Goal: Register for event/course

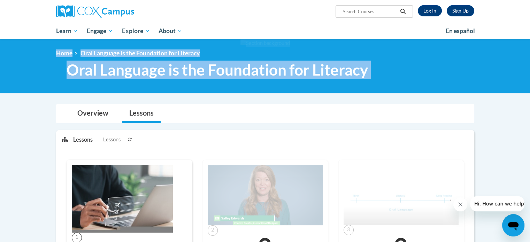
drag, startPoint x: 528, startPoint y: 60, endPoint x: 522, endPoint y: 97, distance: 38.2
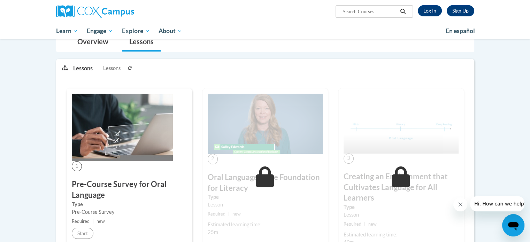
scroll to position [86, 0]
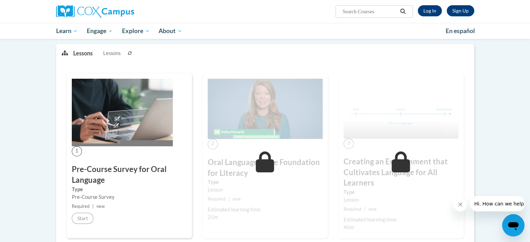
click at [263, 153] on icon at bounding box center [265, 162] width 18 height 21
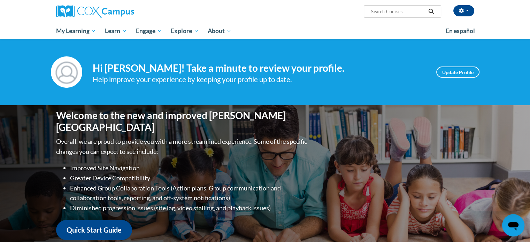
scroll to position [181, 0]
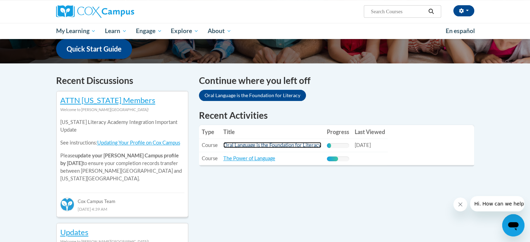
click at [227, 144] on link "Oral Language is the Foundation for Literacy" at bounding box center [272, 145] width 98 height 6
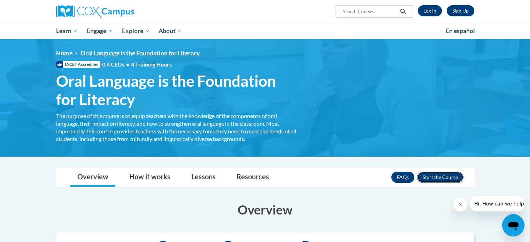
click at [430, 176] on button "Enroll" at bounding box center [440, 177] width 46 height 11
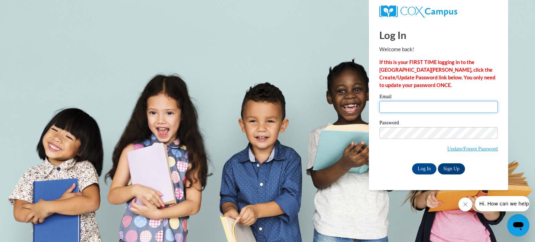
click at [380, 106] on input "Email" at bounding box center [439, 107] width 119 height 12
type input "[EMAIL_ADDRESS][DOMAIN_NAME]"
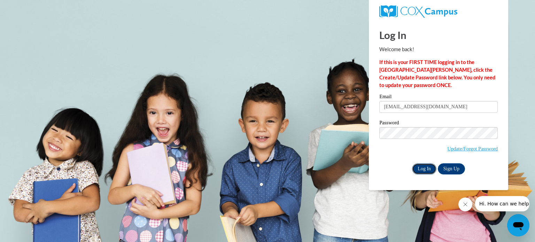
click at [417, 171] on input "Log In" at bounding box center [424, 169] width 24 height 11
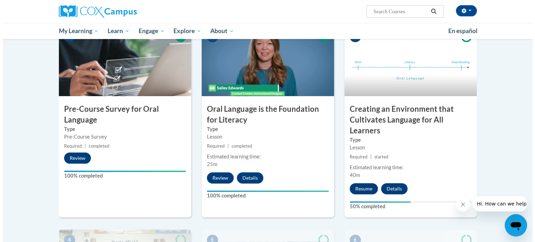
scroll to position [162, 0]
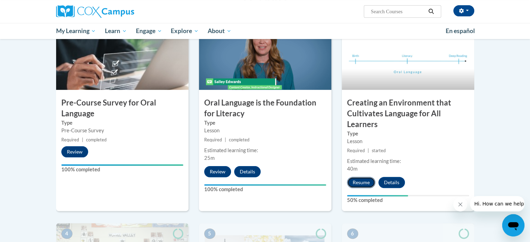
click at [358, 187] on button "Resume" at bounding box center [361, 182] width 28 height 11
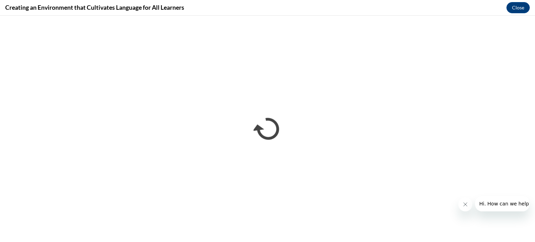
scroll to position [0, 0]
